Goal: Find specific page/section: Find specific page/section

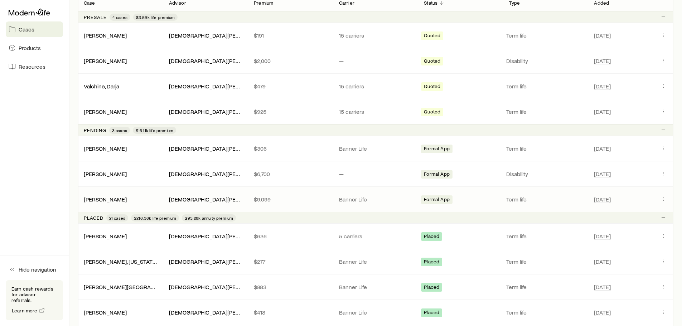
scroll to position [179, 0]
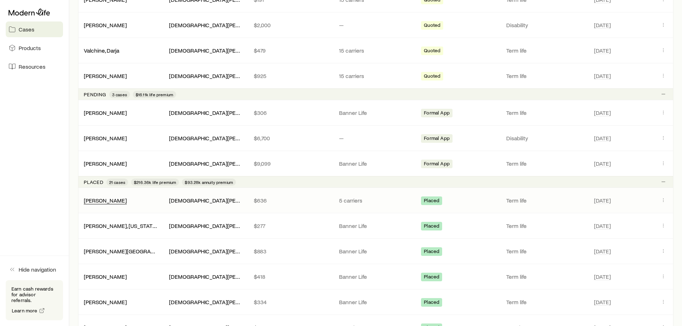
click at [99, 204] on div "[PERSON_NAME]" at bounding box center [105, 201] width 43 height 8
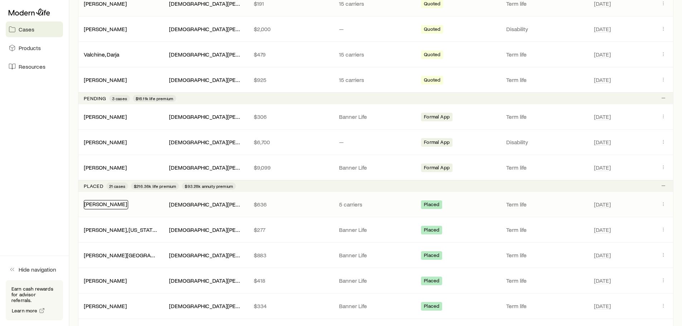
click at [94, 205] on link "[PERSON_NAME]" at bounding box center [105, 203] width 43 height 7
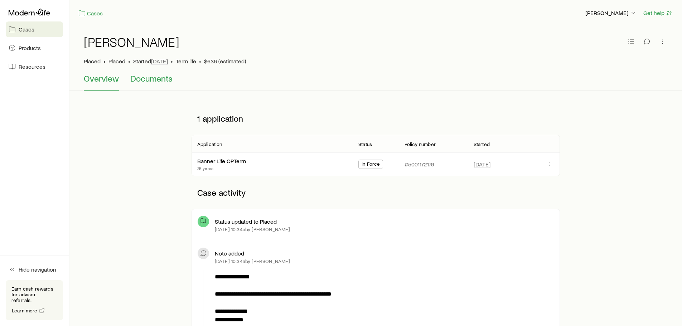
click at [145, 85] on button "Documents" at bounding box center [151, 81] width 42 height 17
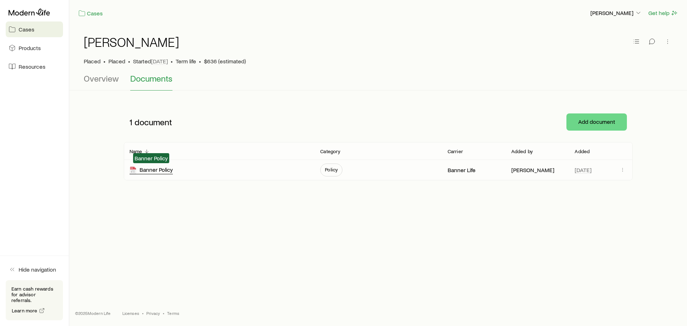
click at [164, 169] on div "Banner Policy" at bounding box center [151, 170] width 43 height 8
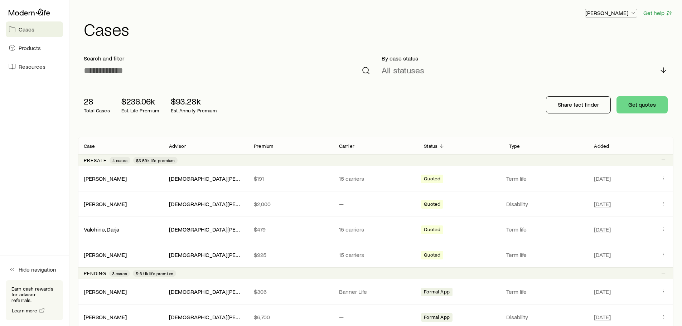
click at [628, 13] on p "[PERSON_NAME]" at bounding box center [611, 12] width 52 height 7
click at [481, 30] on h1 "Cases" at bounding box center [378, 28] width 589 height 17
click at [181, 146] on p "Advisor" at bounding box center [177, 146] width 17 height 6
click at [183, 148] on p "Advisor" at bounding box center [177, 146] width 17 height 6
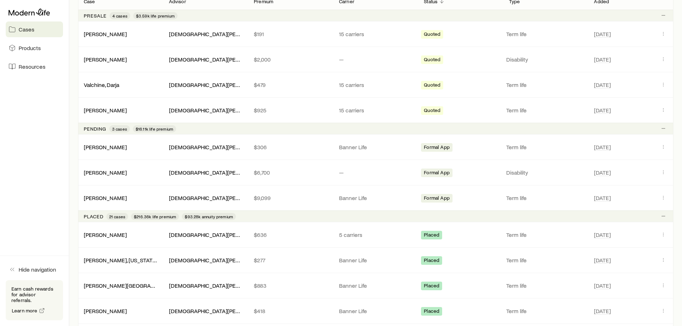
scroll to position [143, 0]
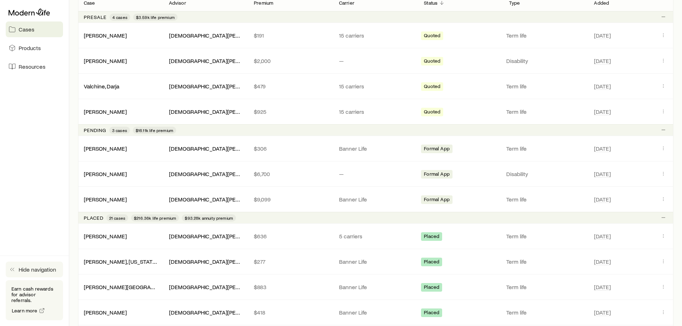
click at [17, 277] on button "Hide navigation" at bounding box center [34, 270] width 57 height 16
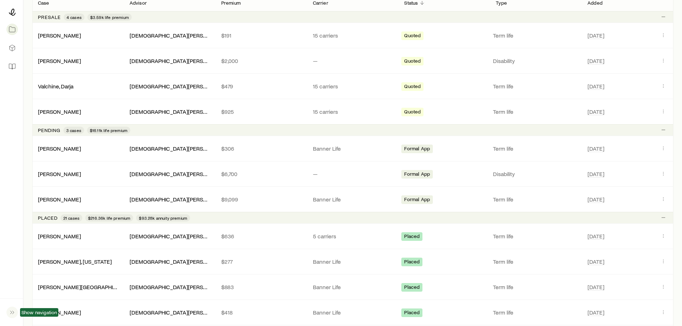
click at [17, 311] on button "button" at bounding box center [11, 312] width 11 height 16
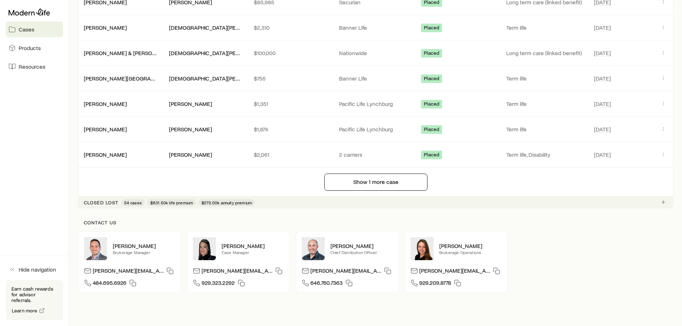
scroll to position [716, 0]
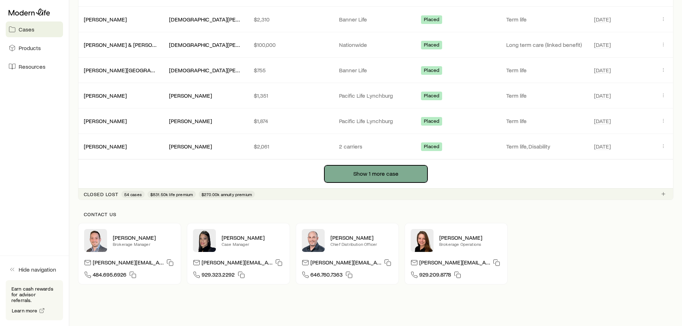
click at [376, 177] on button "Show 1 more case" at bounding box center [375, 173] width 103 height 17
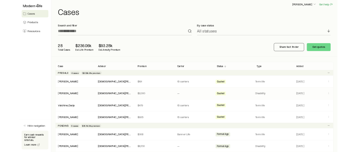
scroll to position [0, 0]
